Goal: Task Accomplishment & Management: Manage account settings

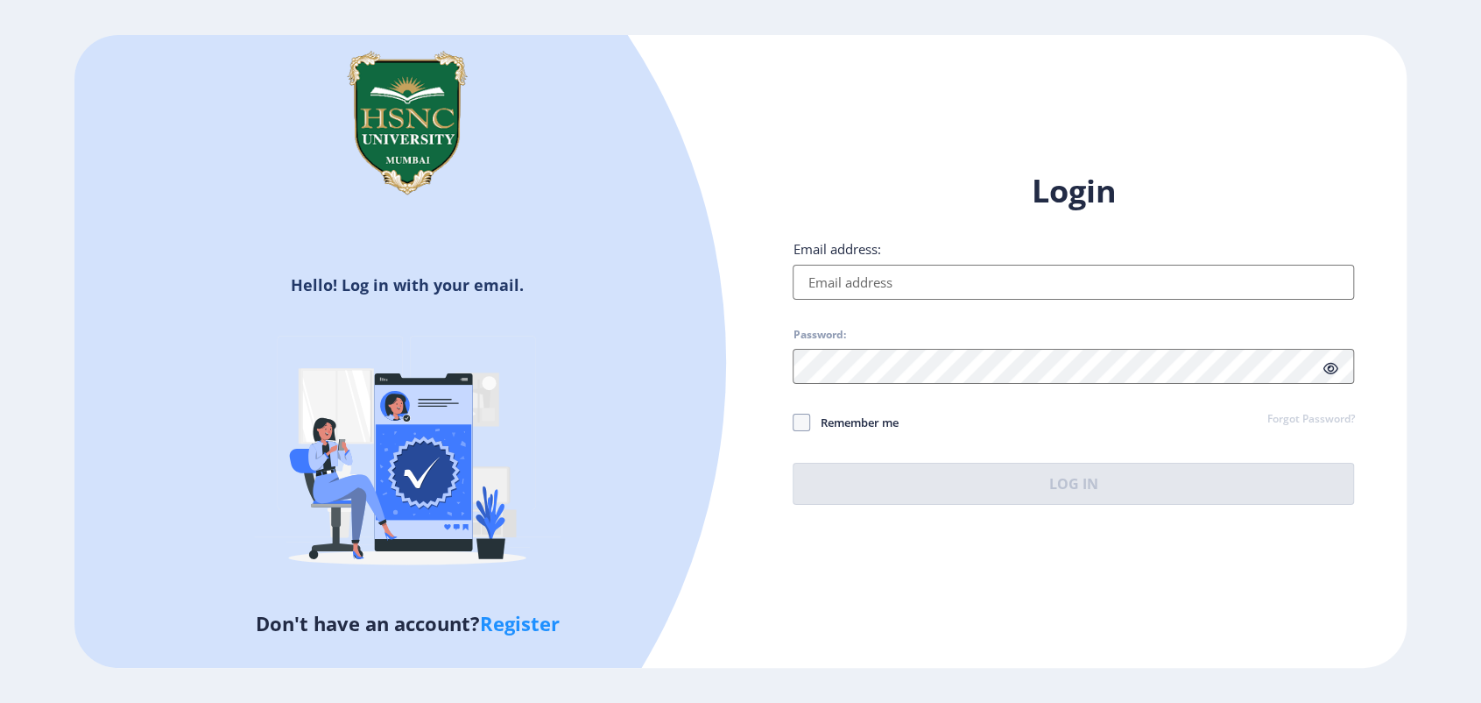
click at [909, 286] on input "Email address:" at bounding box center [1074, 282] width 562 height 35
type input "[EMAIL_ADDRESS][DOMAIN_NAME]"
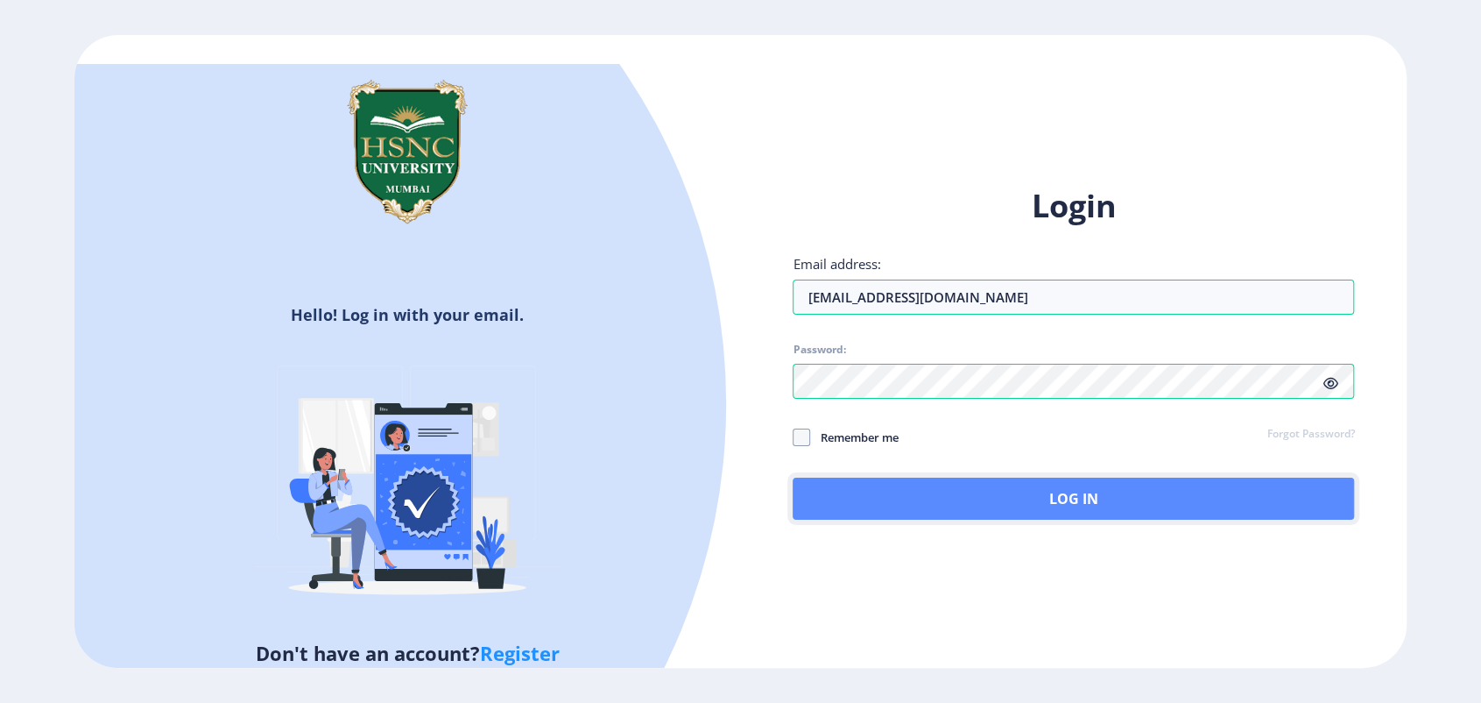
click at [991, 486] on button "Log In" at bounding box center [1074, 498] width 562 height 42
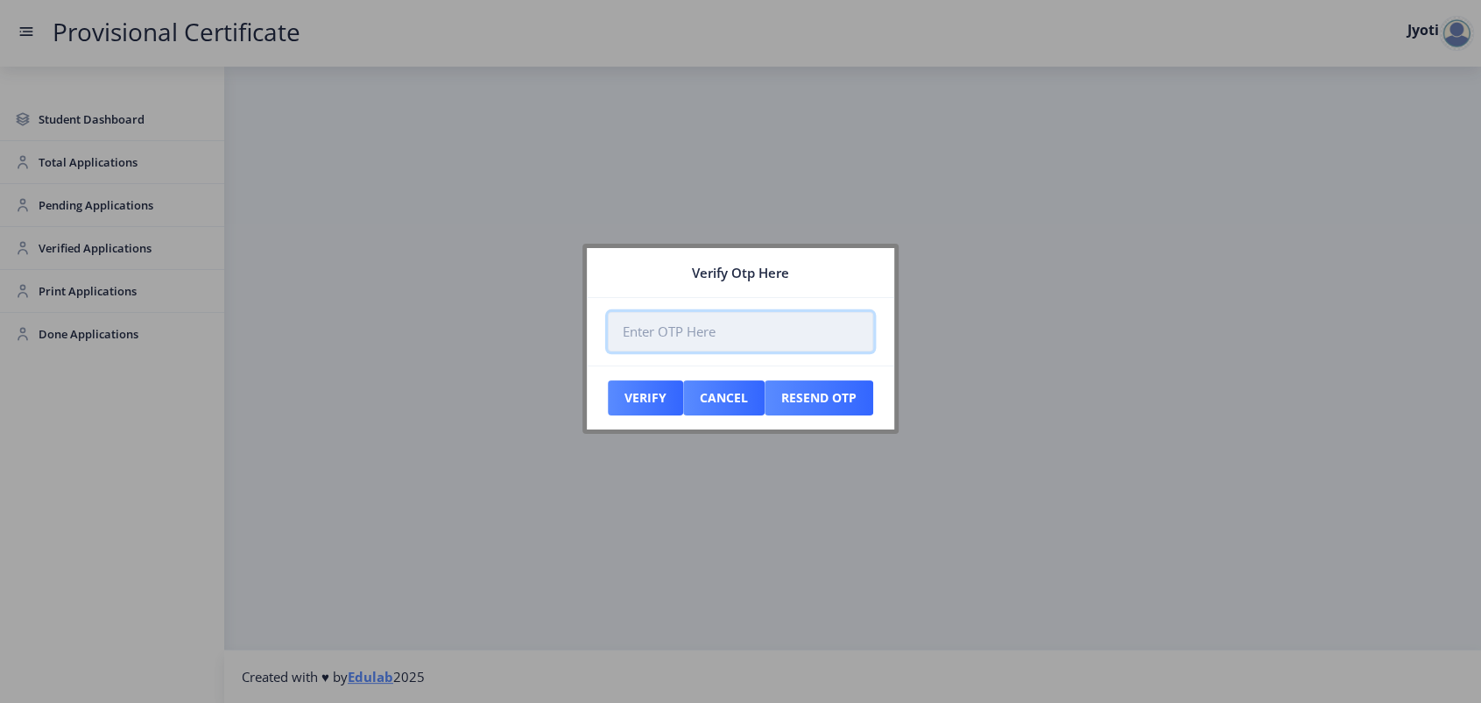
click at [678, 341] on input "number" at bounding box center [740, 331] width 265 height 39
paste input "811853"
type input "811853"
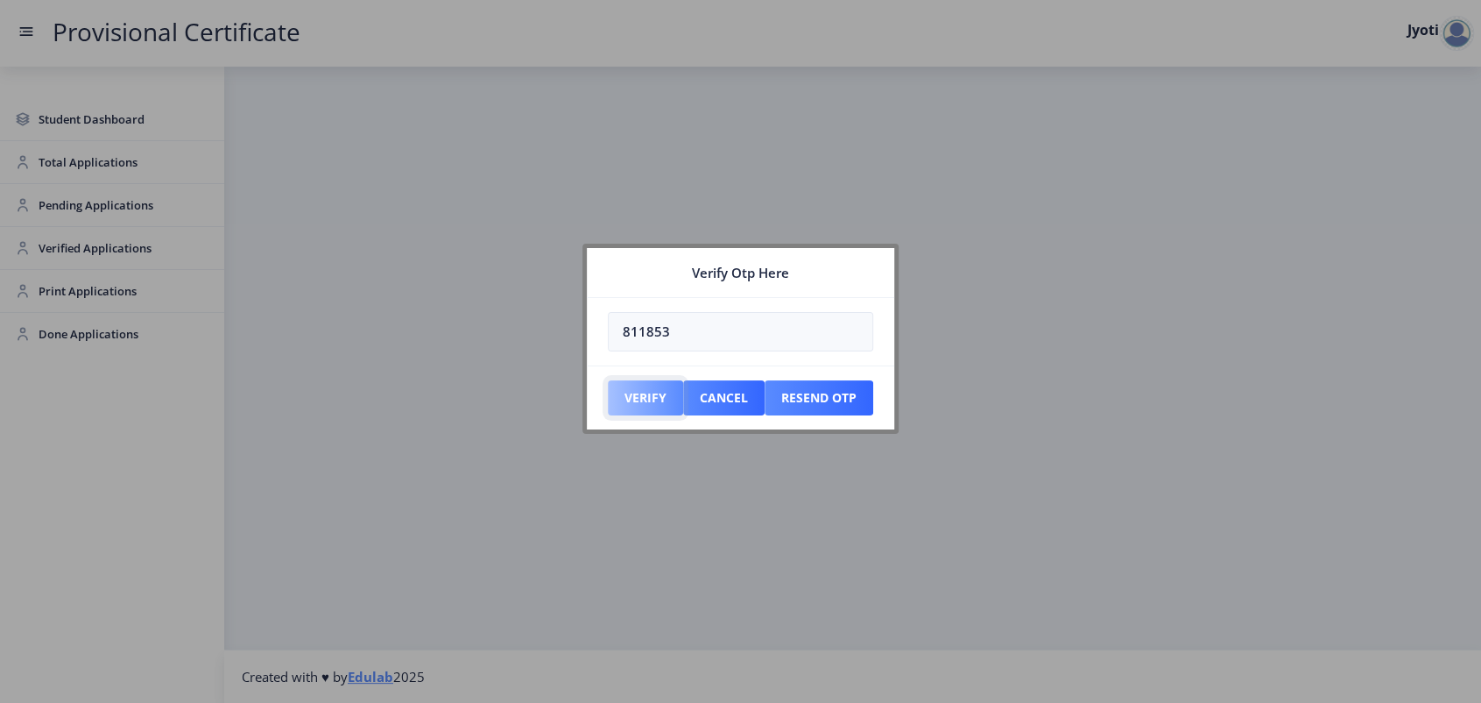
click at [616, 409] on button "Verify" at bounding box center [645, 397] width 75 height 35
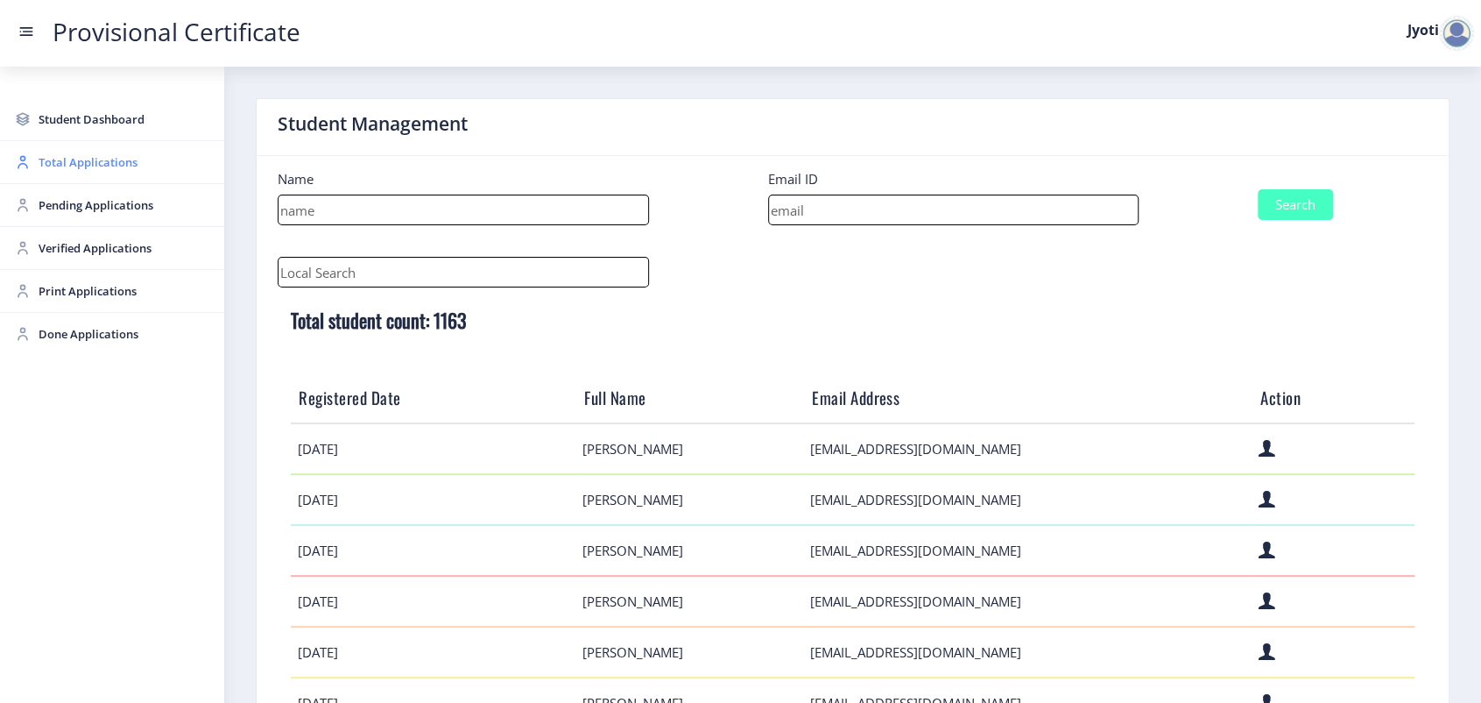
click at [116, 167] on span "Total Applications" at bounding box center [125, 162] width 172 height 21
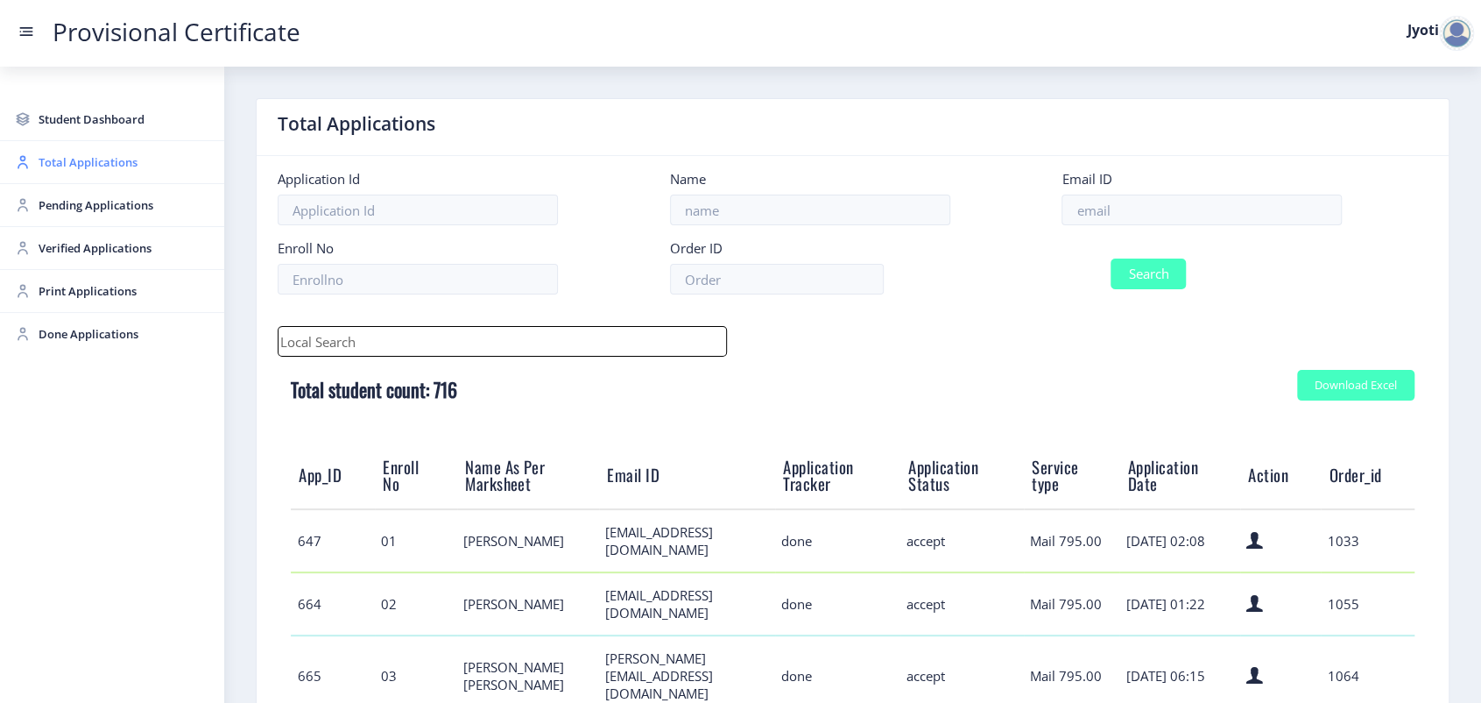
click at [127, 173] on link "Total Applications" at bounding box center [112, 162] width 224 height 42
click at [1094, 220] on input at bounding box center [1202, 209] width 280 height 31
paste input "[EMAIL_ADDRESS][DOMAIN_NAME]"
type input "[EMAIL_ADDRESS][DOMAIN_NAME]"
click at [1124, 271] on button "Search" at bounding box center [1148, 273] width 75 height 31
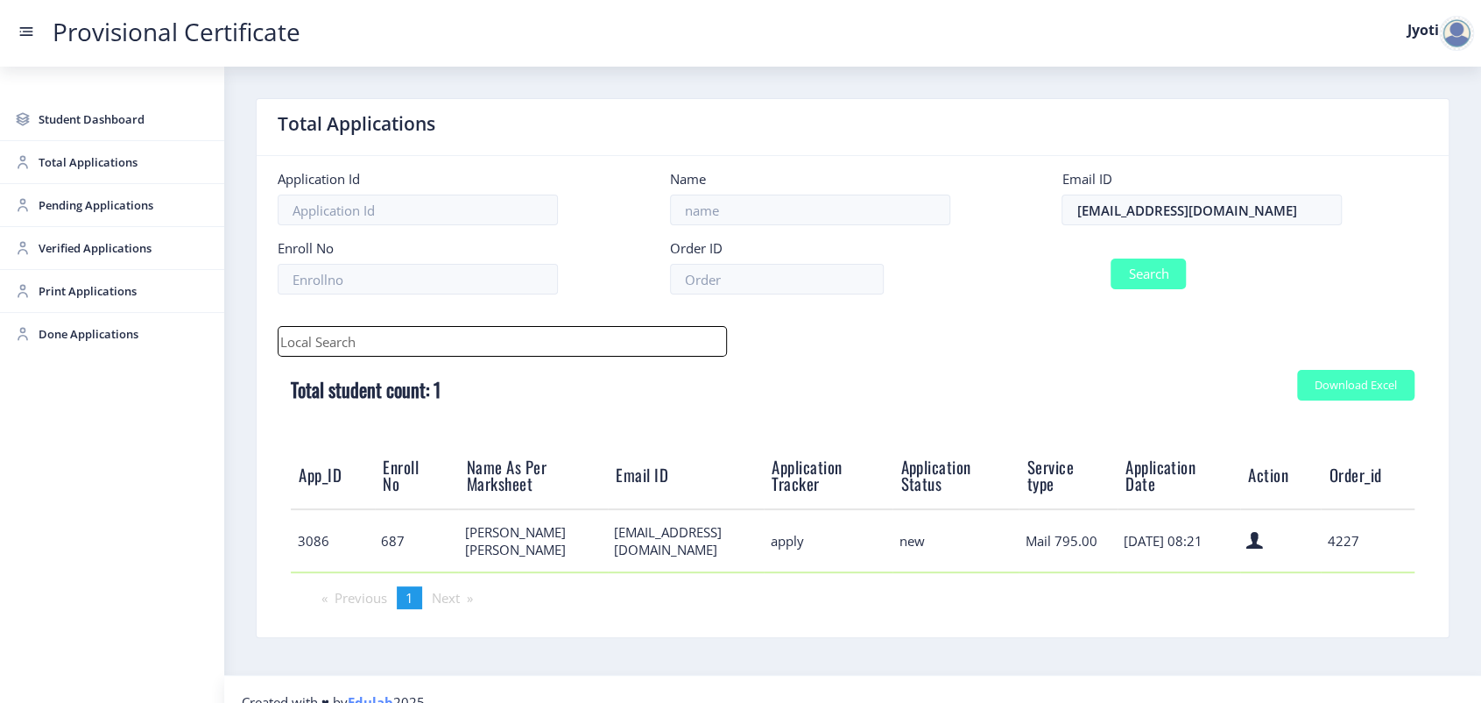
drag, startPoint x: 295, startPoint y: 549, endPoint x: 640, endPoint y: 385, distance: 382.4
click at [837, 389] on div "Download Excel Total student count: 1 App_ID Enroll No Name As Per Marksheet Em…" at bounding box center [853, 472] width 1150 height 230
click at [588, 386] on h5 "Total student count: 1" at bounding box center [853, 389] width 1124 height 28
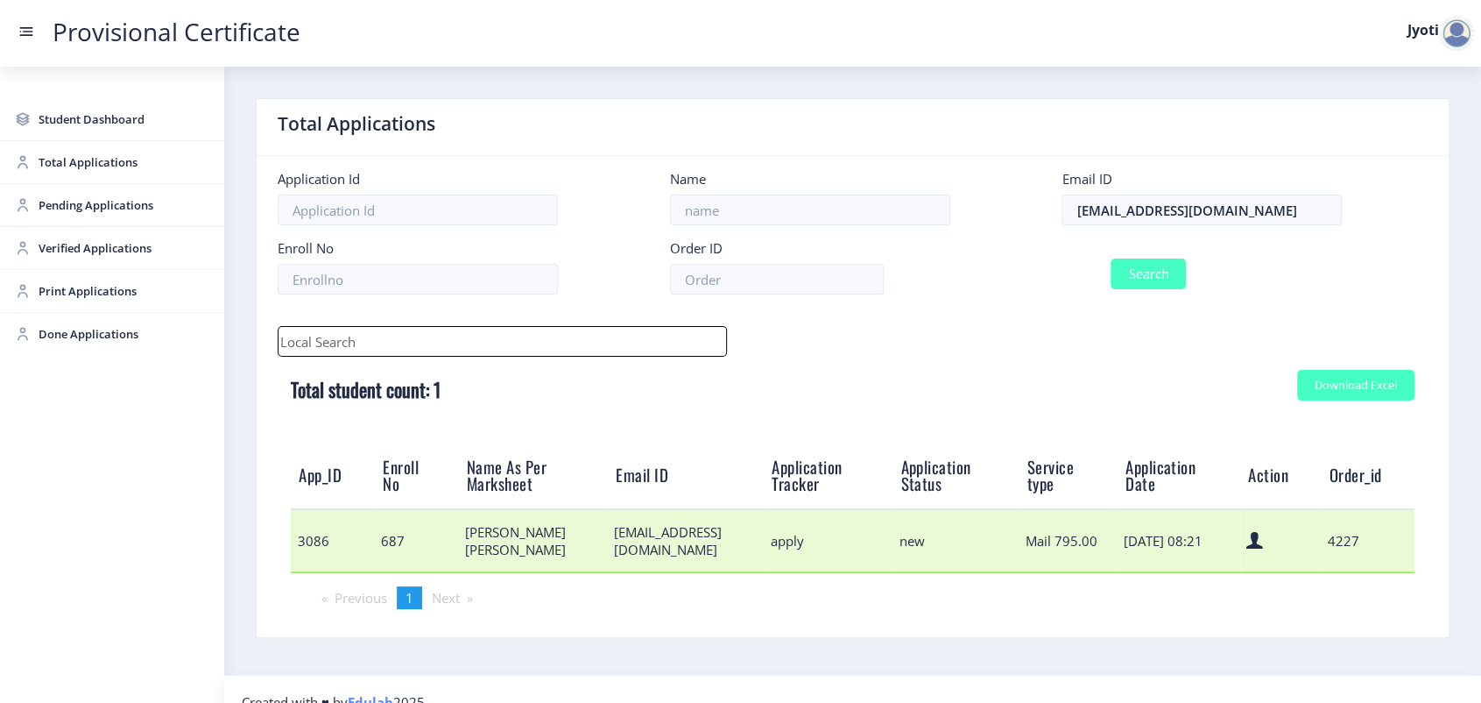
drag, startPoint x: 276, startPoint y: 482, endPoint x: 1354, endPoint y: 558, distance: 1081.0
click at [1354, 558] on nb-card-body "Application Id Name Email ID [EMAIL_ADDRESS][DOMAIN_NAME] Enroll No Order ID Se…" at bounding box center [853, 396] width 1192 height 481
copy div "App_ID Enroll No Name As Per Marksheet Email ID Application Tracker Application…"
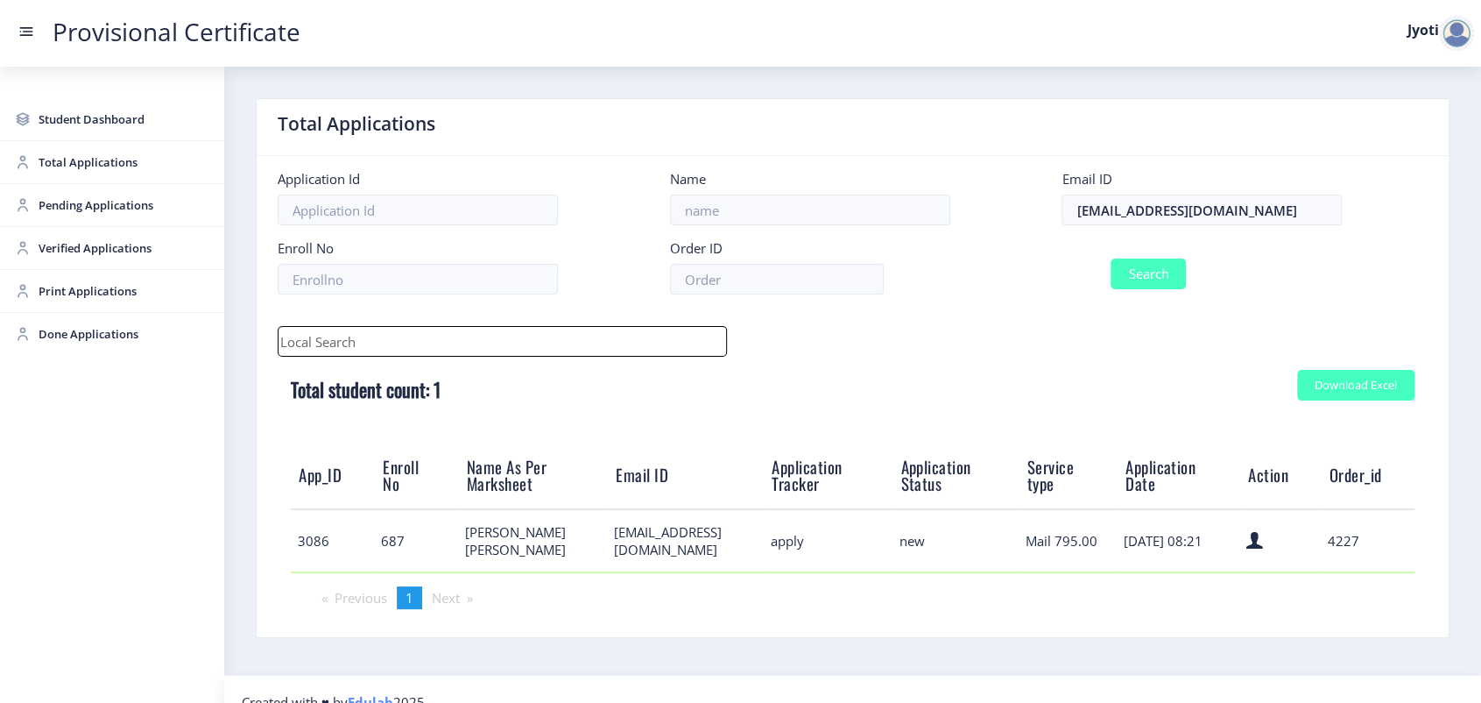
click at [1043, 177] on div "Name" at bounding box center [853, 197] width 392 height 55
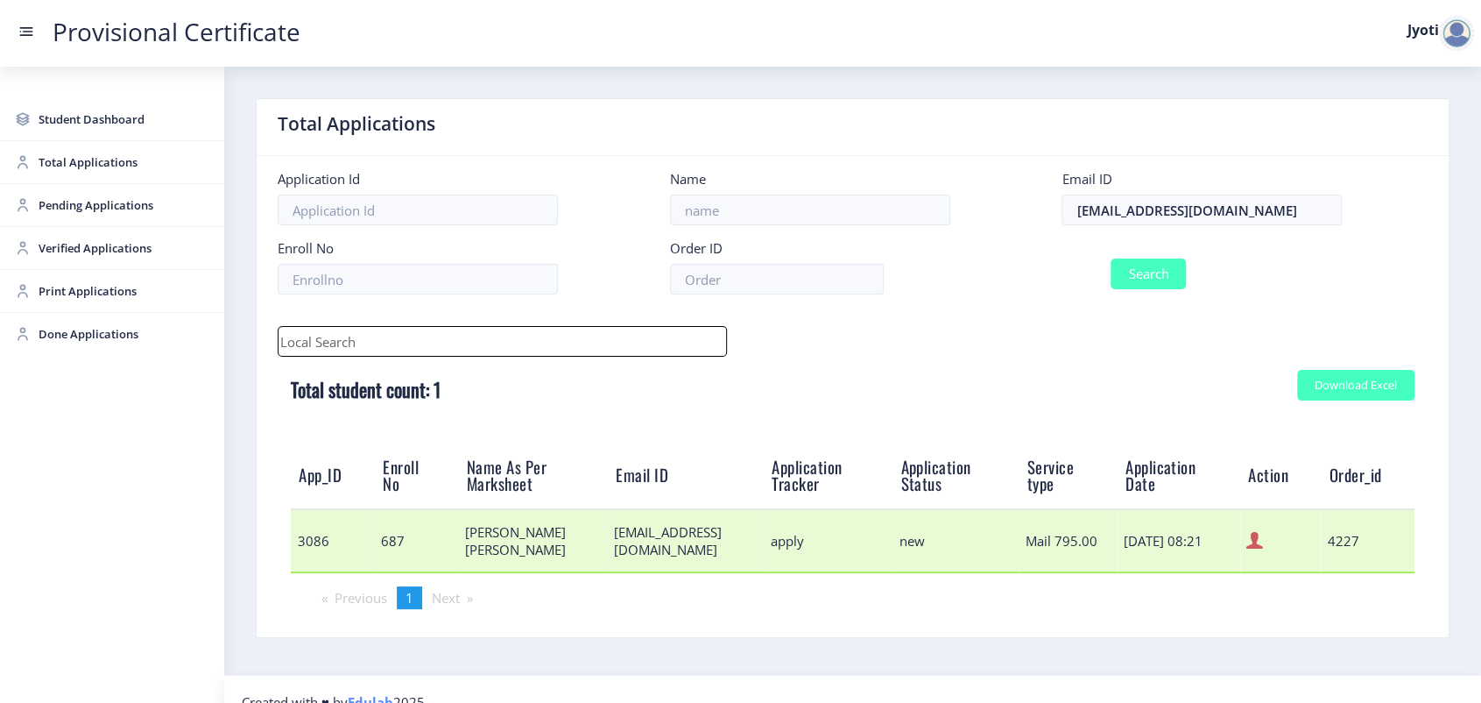
click at [1253, 540] on icon at bounding box center [1255, 540] width 17 height 23
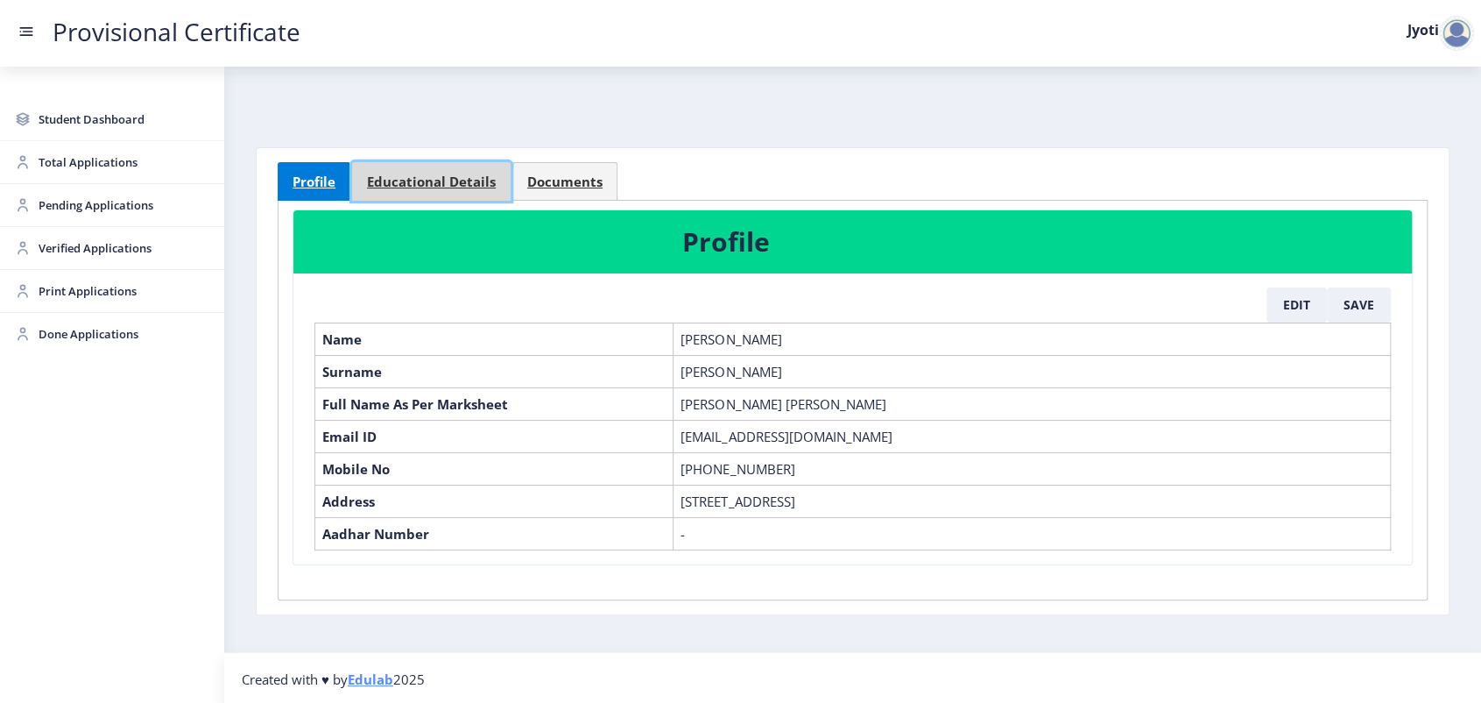
click at [405, 185] on span "Educational Details" at bounding box center [431, 181] width 129 height 13
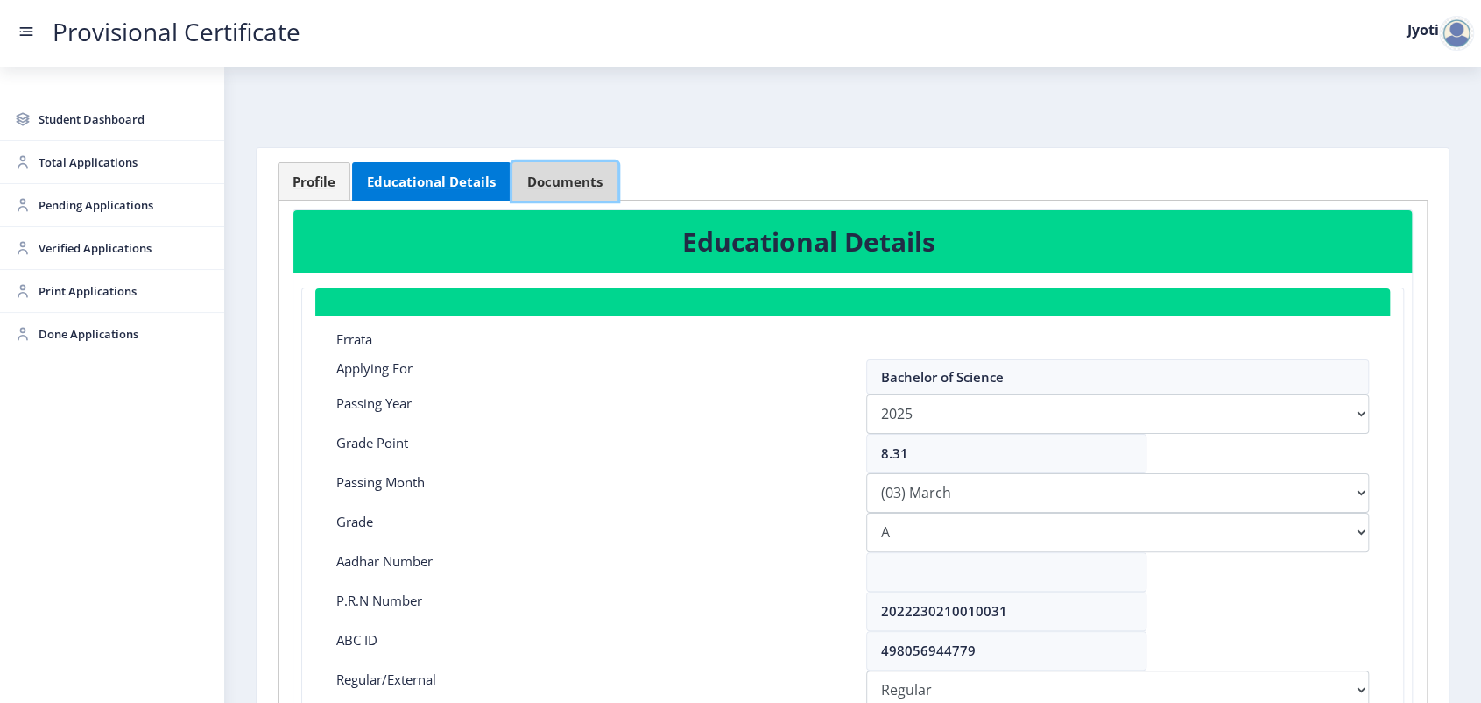
click at [572, 180] on span "Documents" at bounding box center [564, 181] width 75 height 13
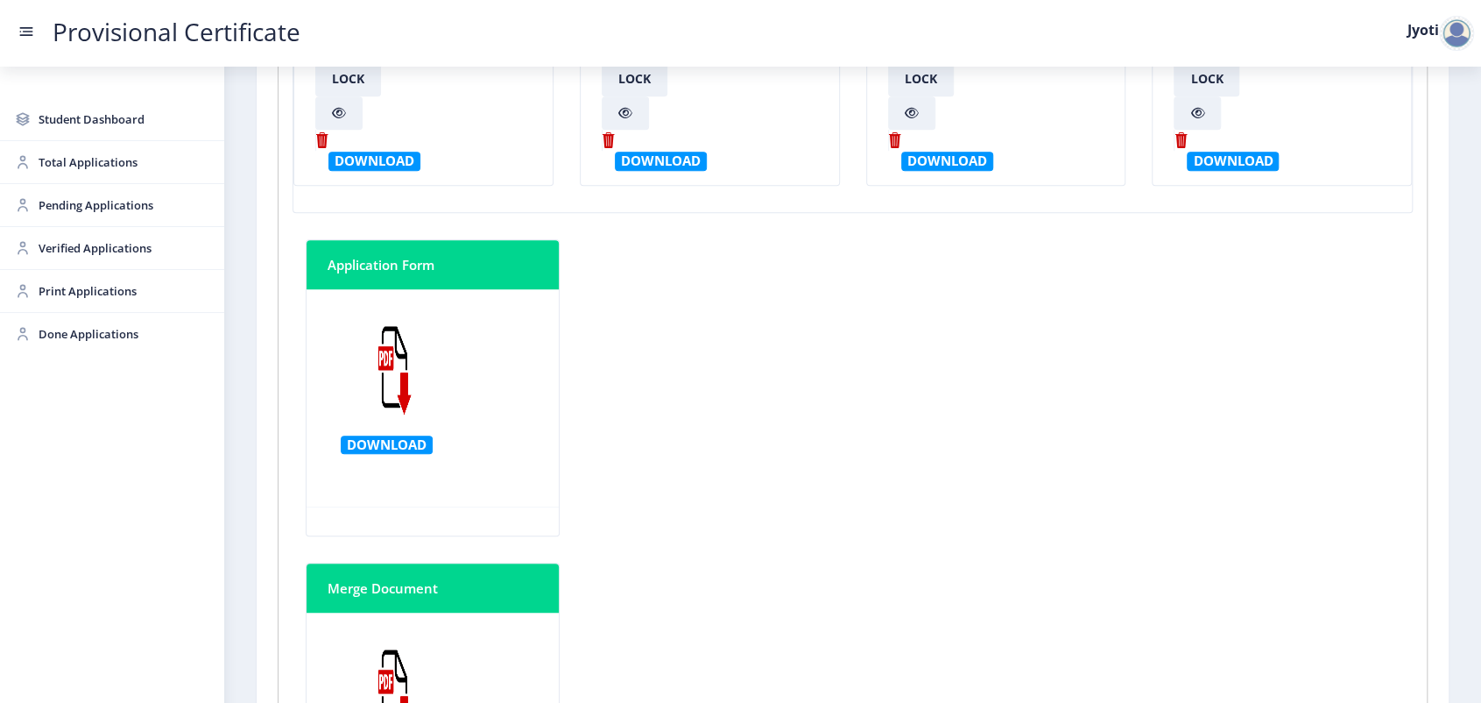
scroll to position [687, 0]
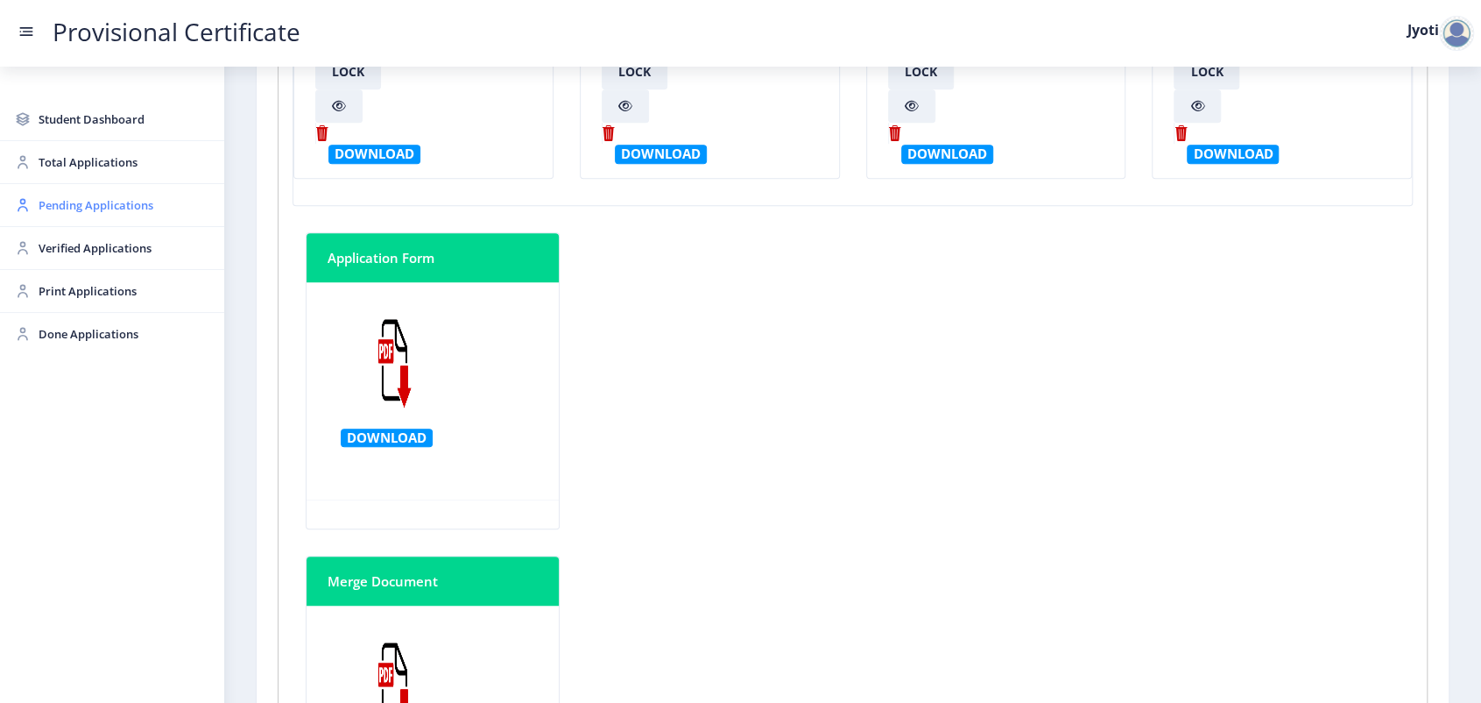
click at [99, 213] on span "Pending Applications" at bounding box center [125, 204] width 172 height 21
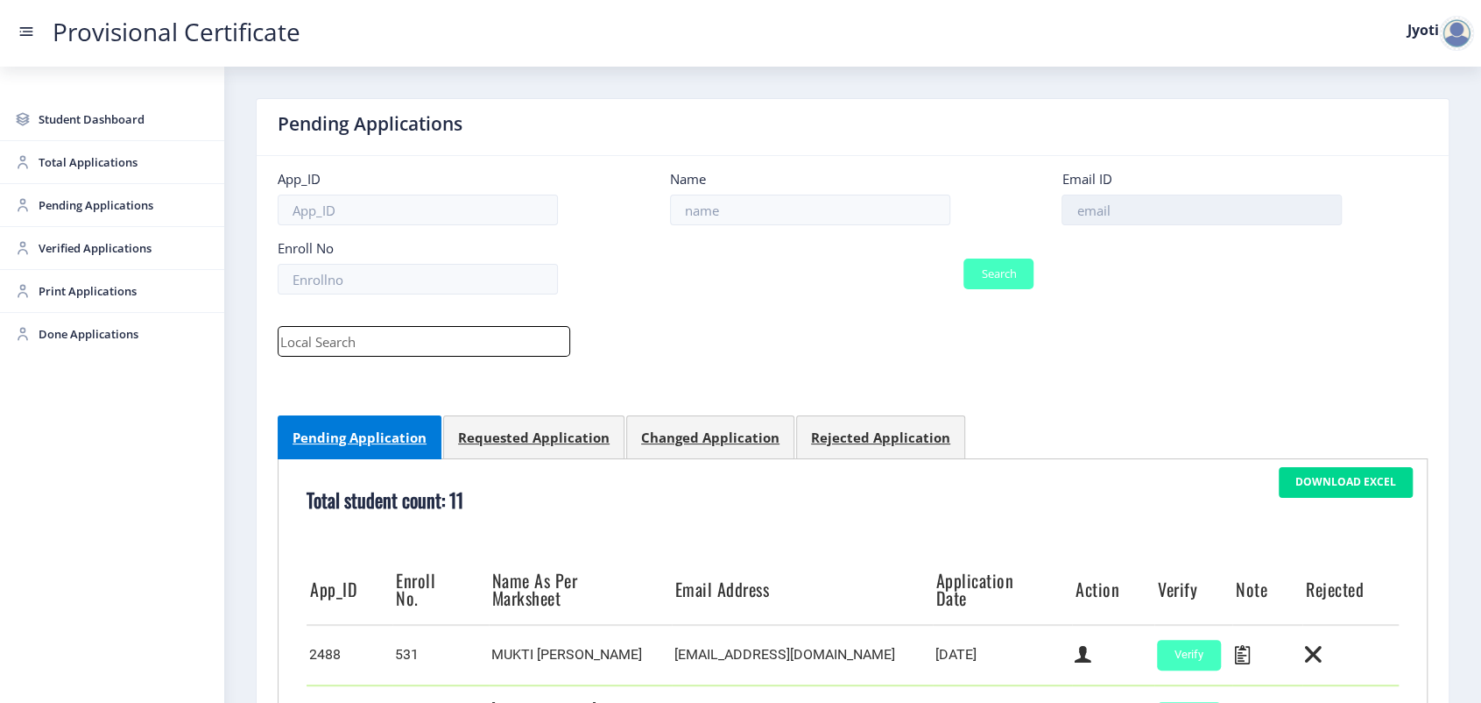
click at [1099, 215] on input at bounding box center [1202, 209] width 280 height 31
paste input "[EMAIL_ADDRESS][DOMAIN_NAME]"
type input "[EMAIL_ADDRESS][DOMAIN_NAME]"
click at [1004, 279] on button "Search" at bounding box center [999, 273] width 70 height 31
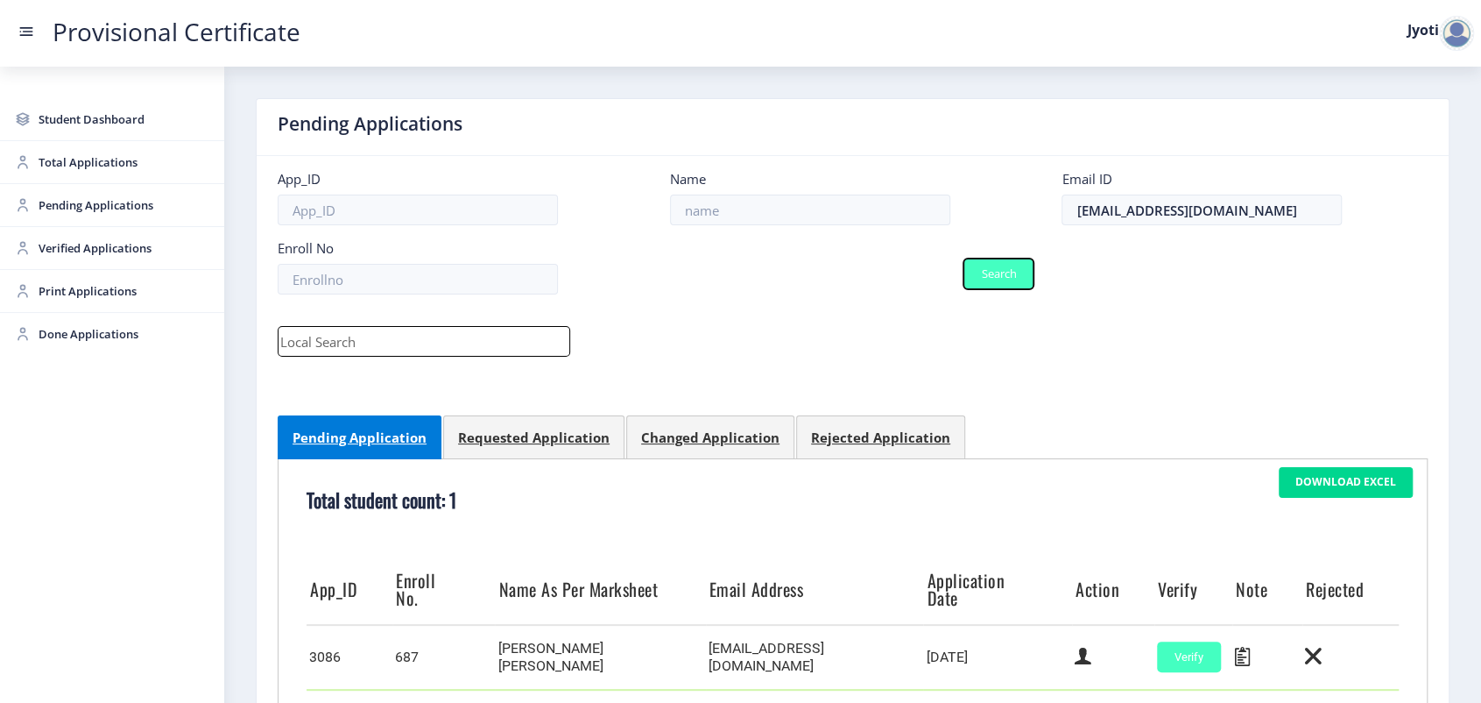
scroll to position [151, 0]
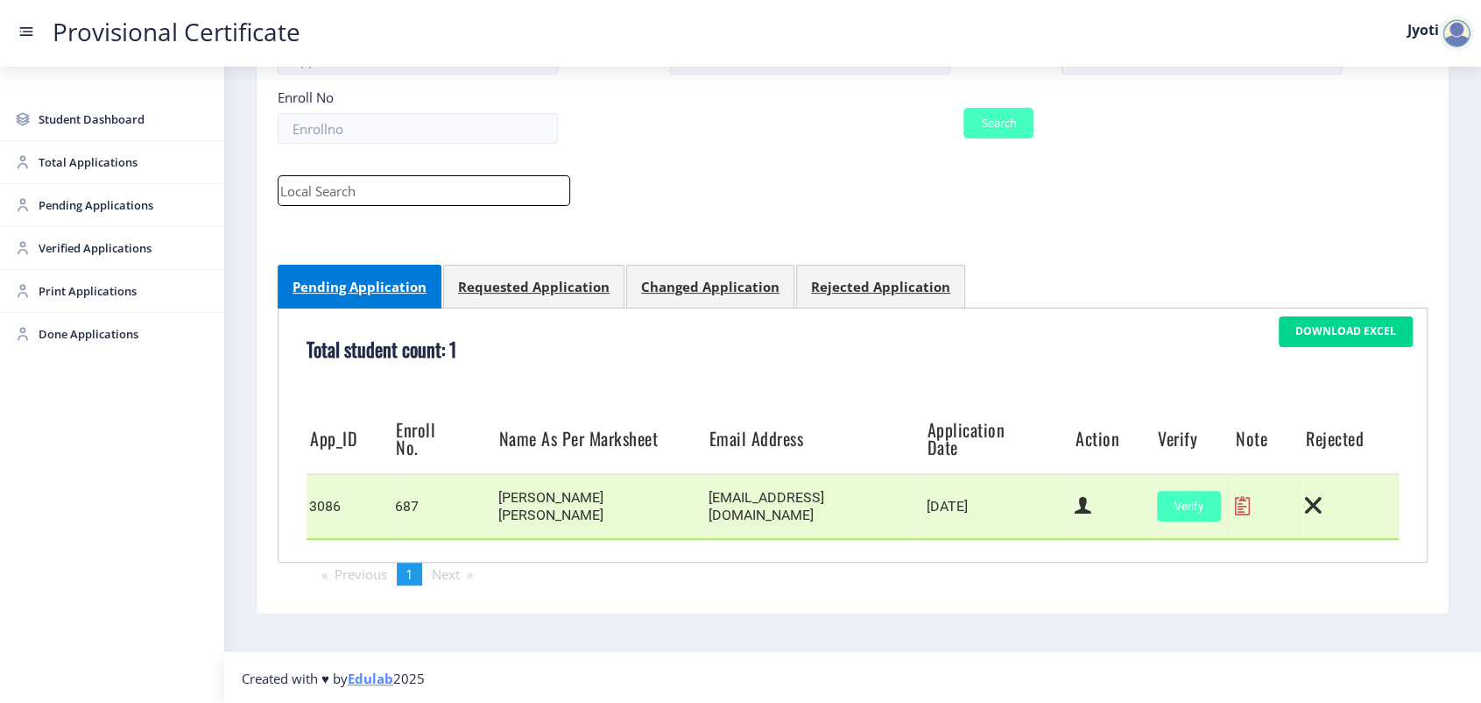
click at [1240, 508] on icon at bounding box center [1242, 505] width 15 height 23
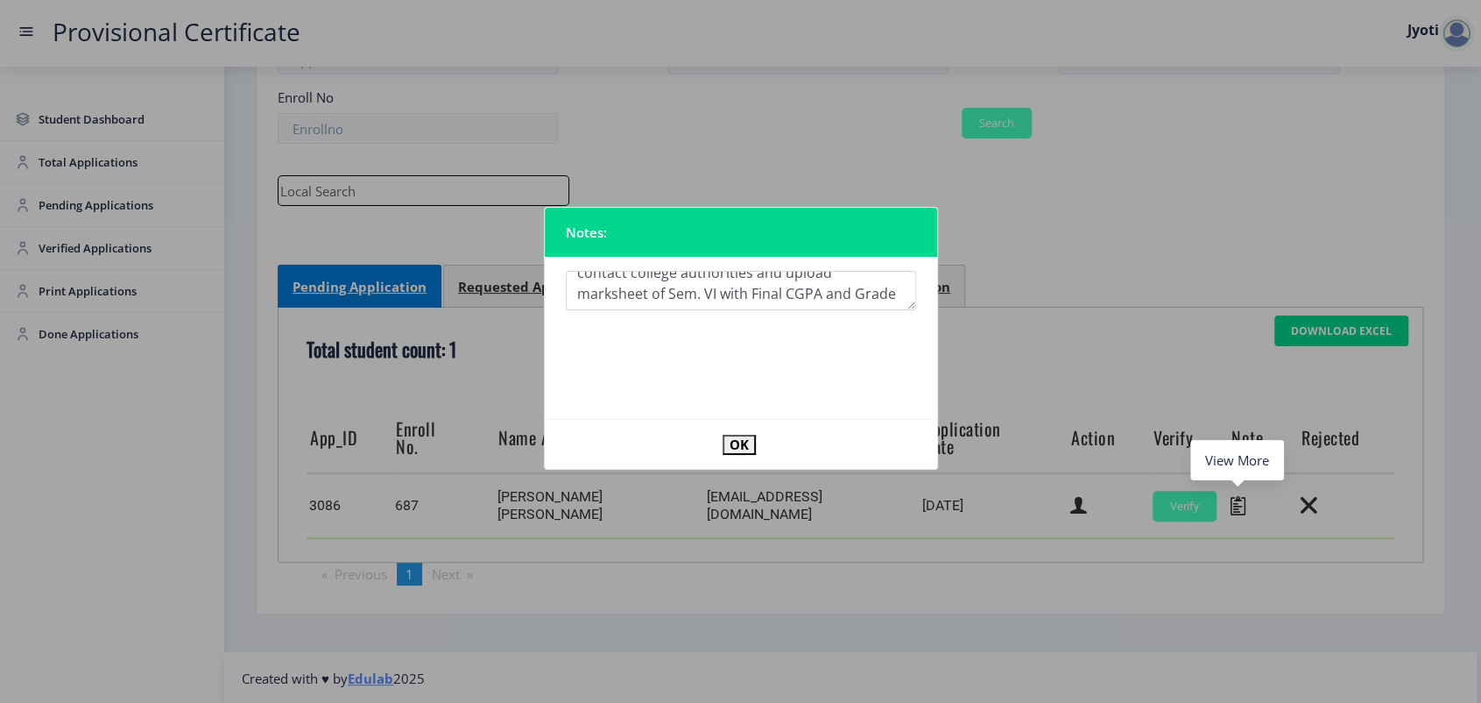
scroll to position [57, 0]
drag, startPoint x: 577, startPoint y: 293, endPoint x: 661, endPoint y: 309, distance: 85.6
click at [661, 309] on textarea at bounding box center [741, 290] width 350 height 39
